Goal: Obtain resource: Download file/media

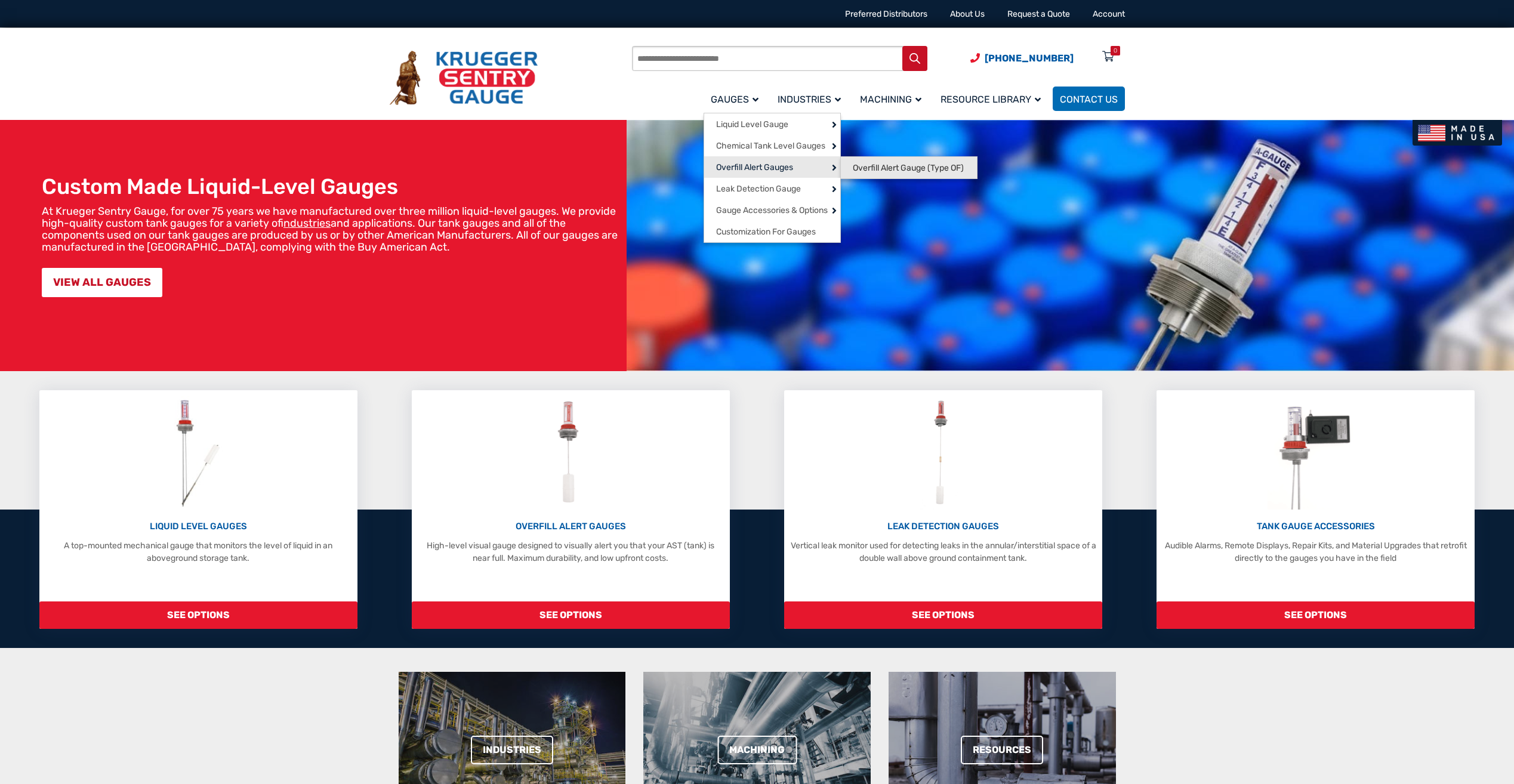
click at [916, 174] on span "Overfill Alert Gauge (Type OF)" at bounding box center [908, 168] width 111 height 11
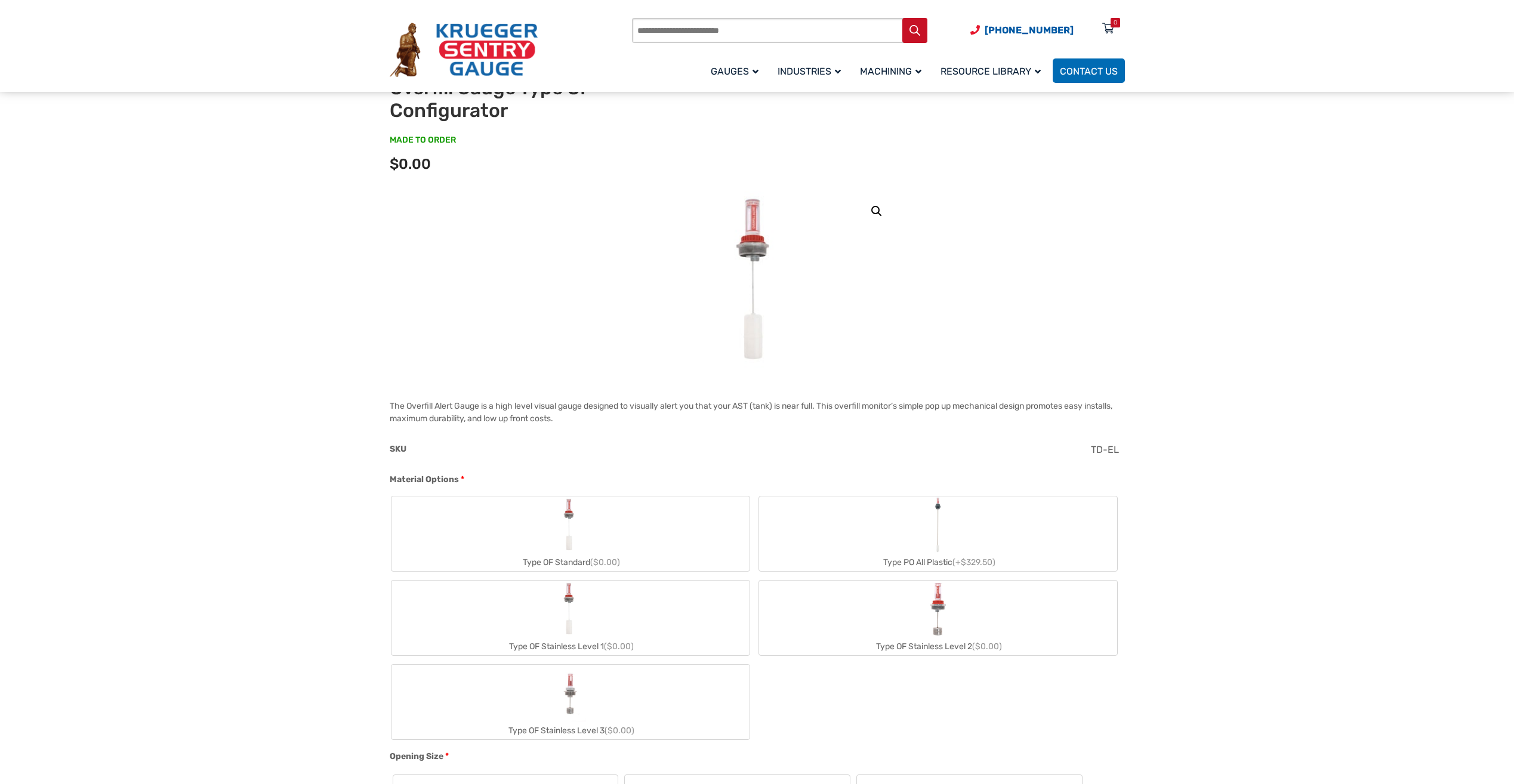
scroll to position [89, 0]
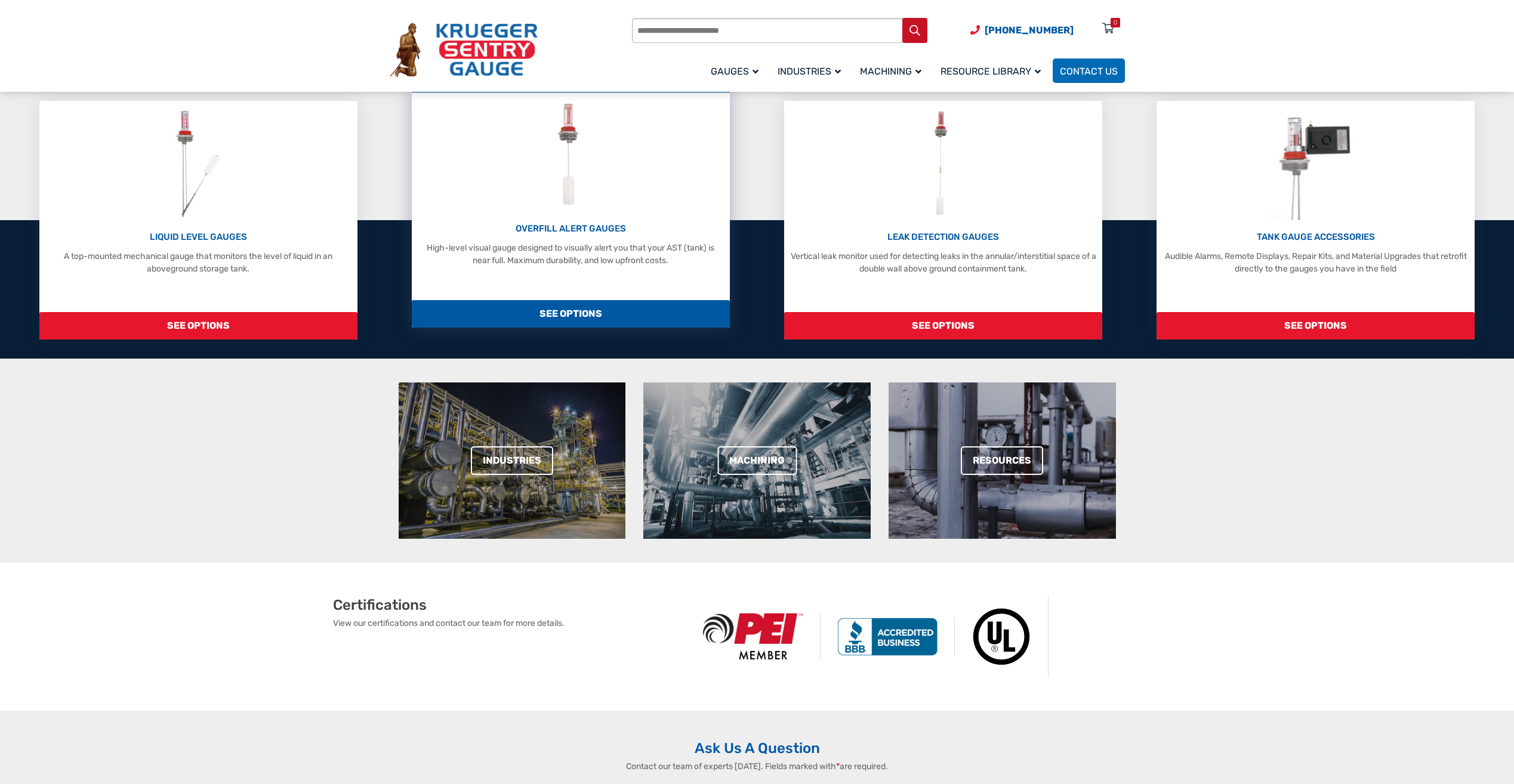
scroll to position [328, 0]
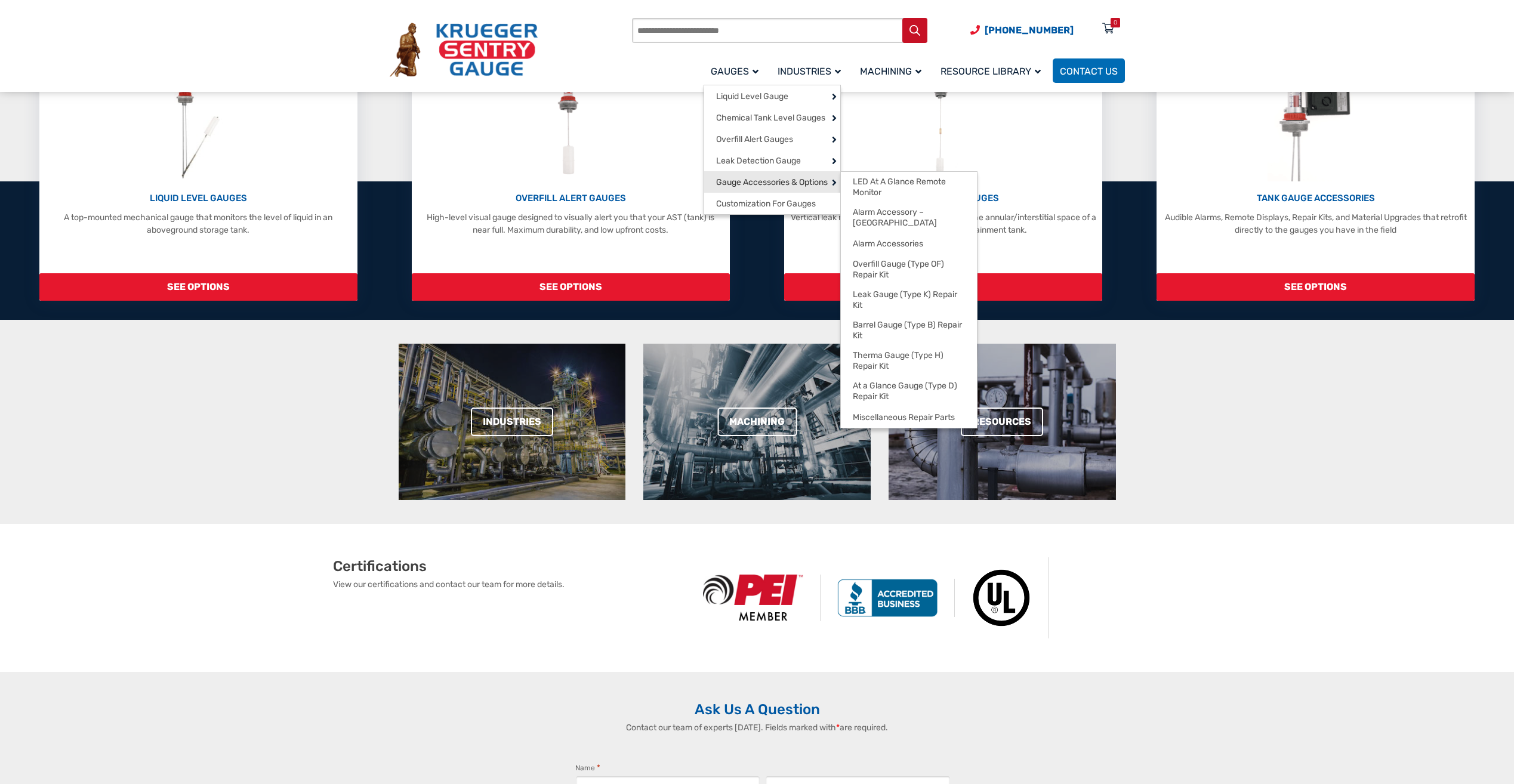
click at [738, 188] on span "Gauge Accessories & Options" at bounding box center [771, 182] width 111 height 11
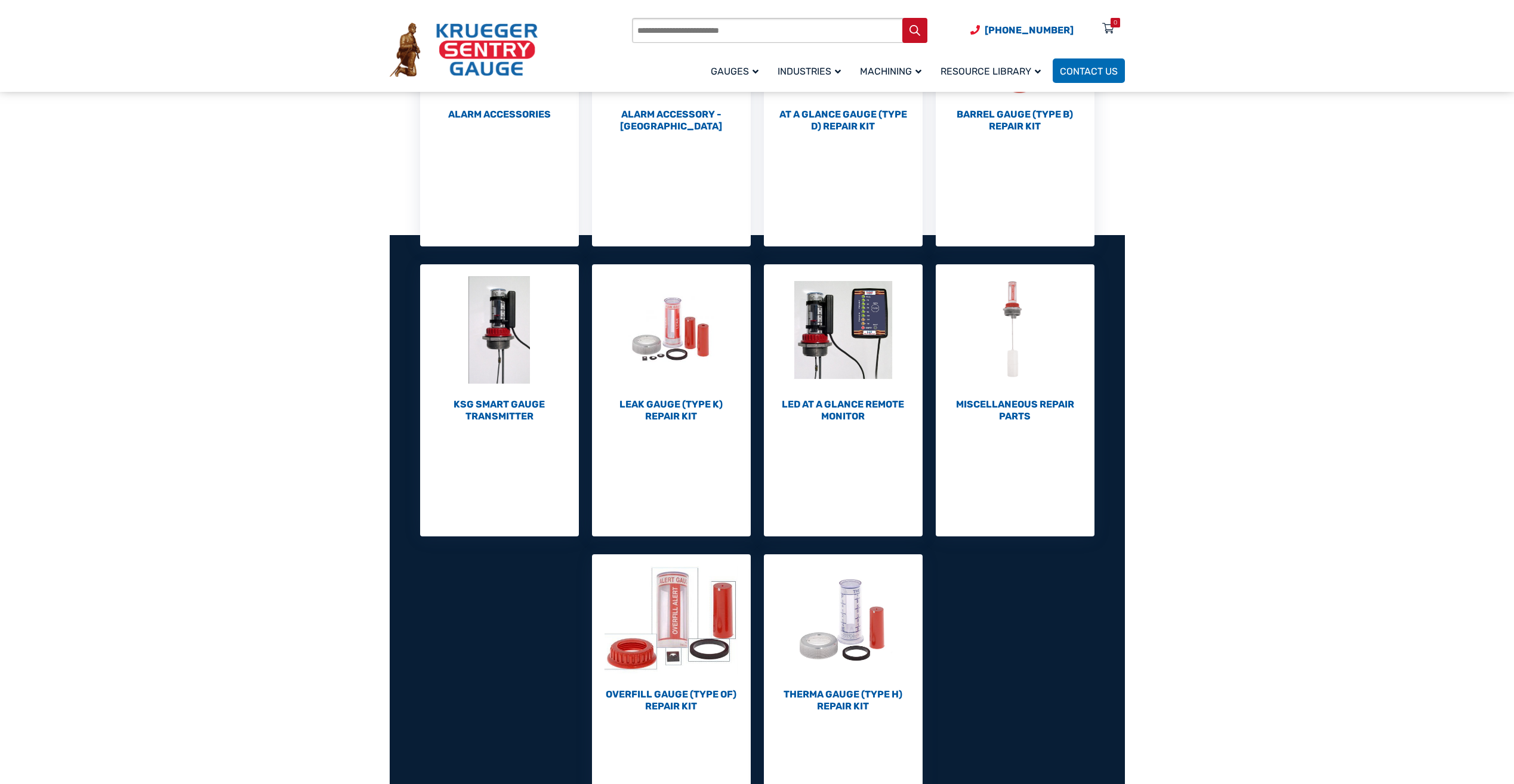
scroll to position [313, 0]
click at [481, 400] on h2 "KSG Smart Gauge Transmitter (1)" at bounding box center [499, 405] width 159 height 24
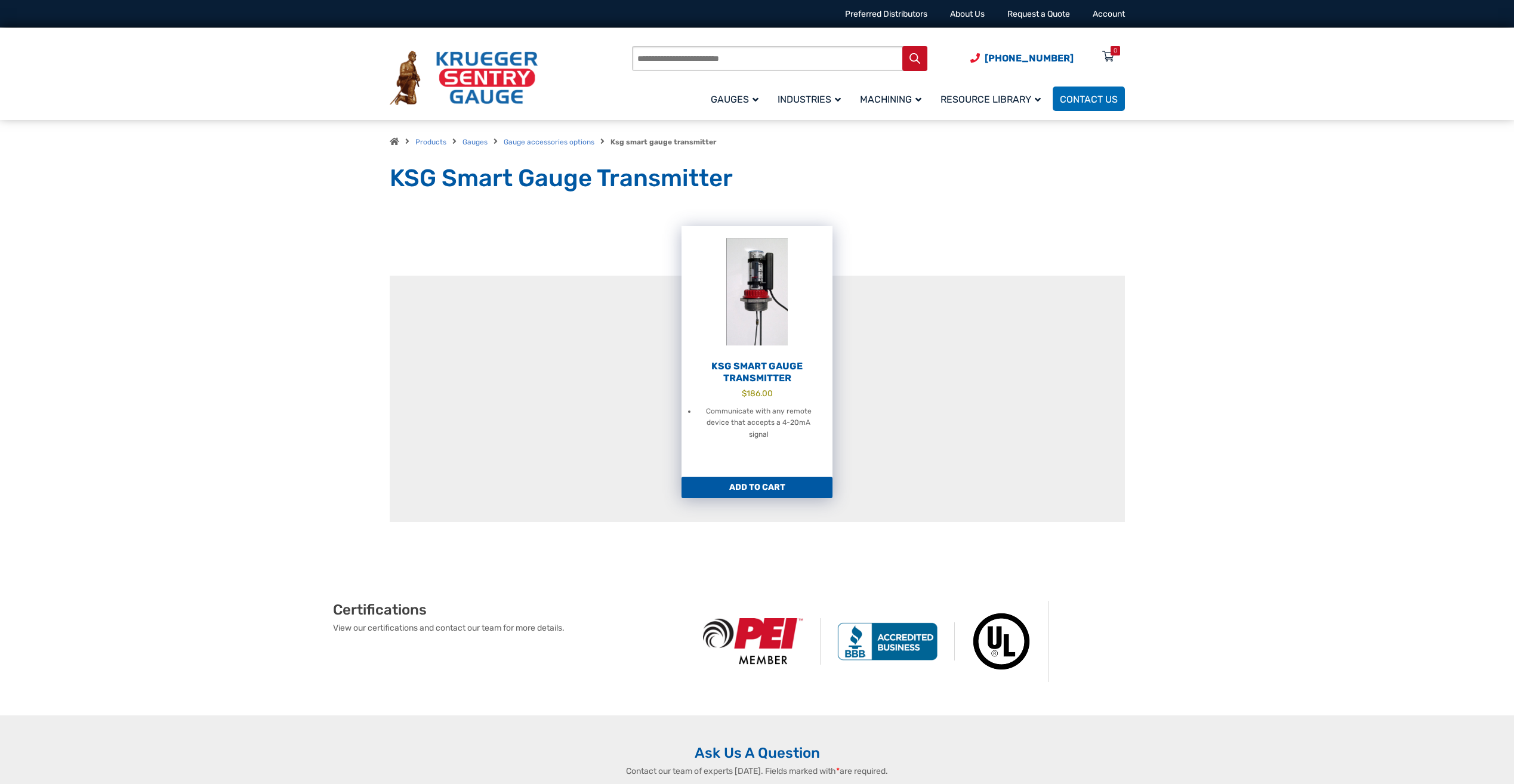
click at [754, 334] on img at bounding box center [757, 292] width 151 height 131
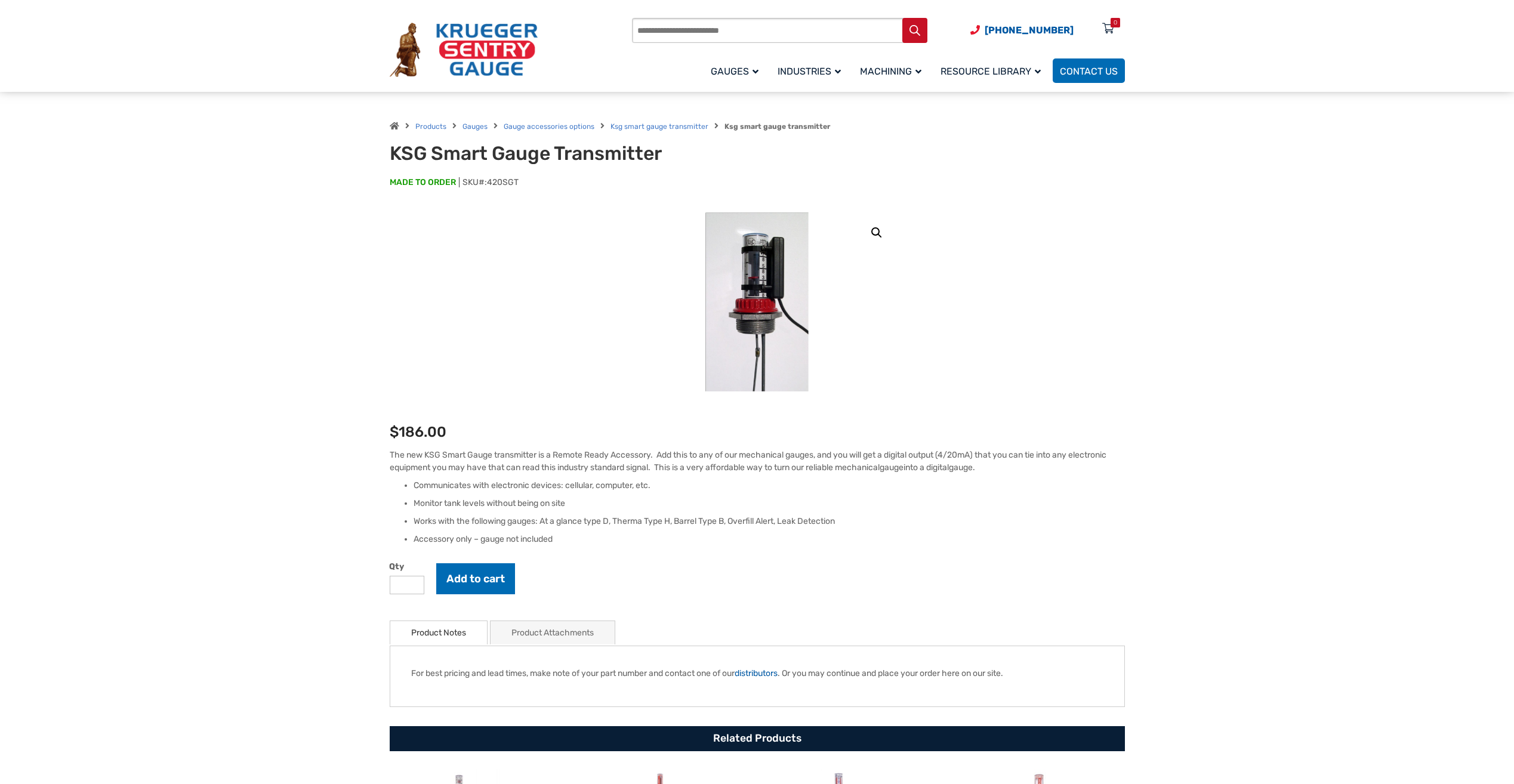
scroll to position [15, 0]
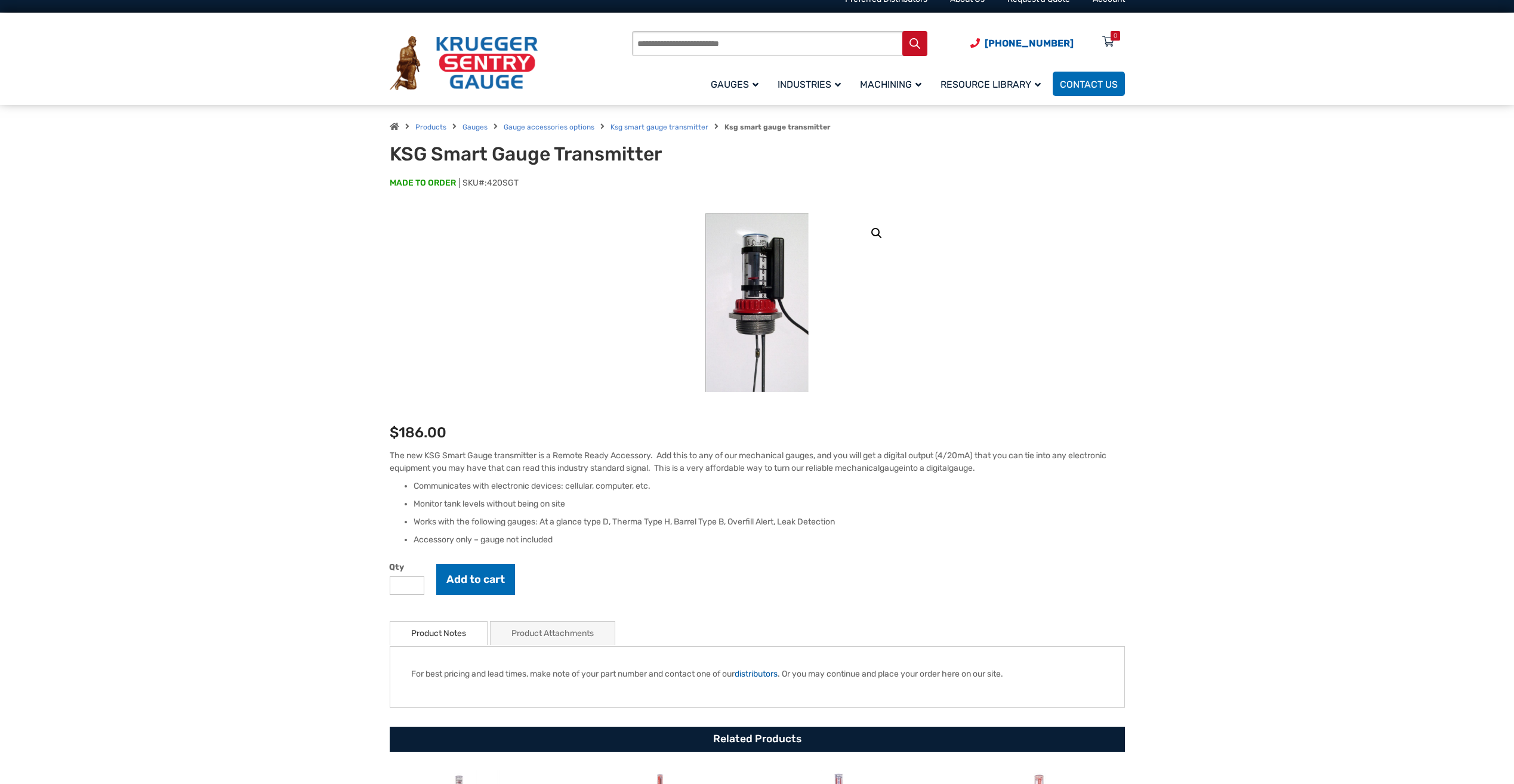
click at [564, 637] on link "Product Attachments" at bounding box center [552, 633] width 82 height 23
click at [521, 676] on link "KSG Smart Gauge Transmitter Assembly Instructions" at bounding box center [535, 673] width 200 height 10
